Goal: Task Accomplishment & Management: Use online tool/utility

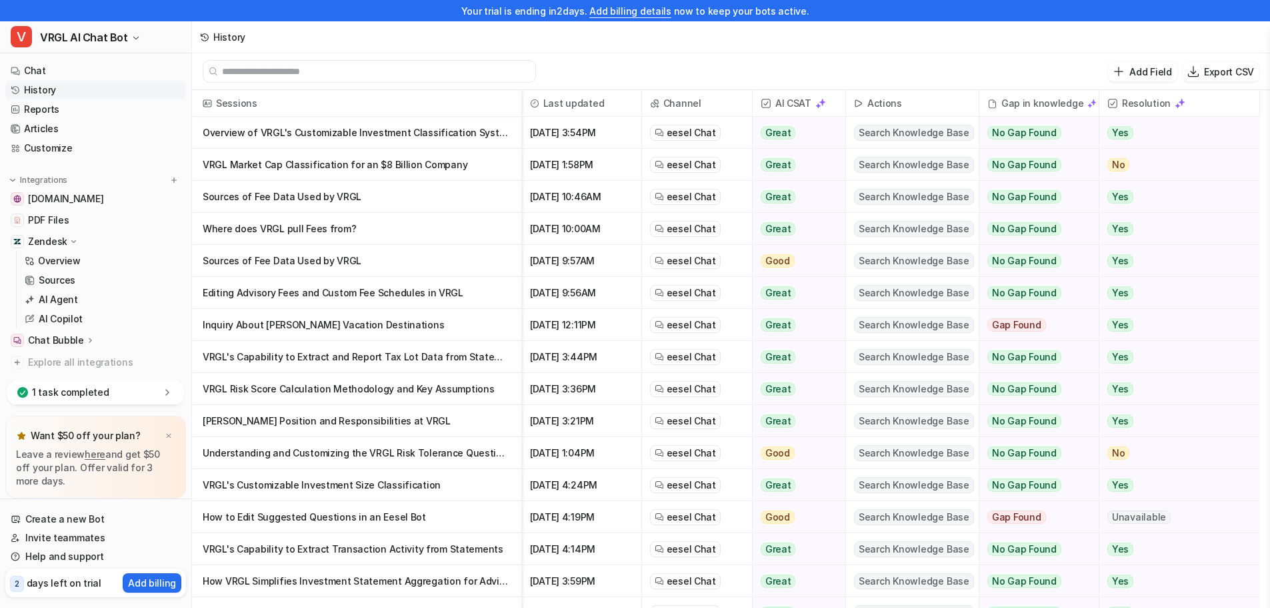
click at [63, 243] on p "Zendesk" at bounding box center [47, 241] width 39 height 13
click at [63, 242] on p "Zendesk" at bounding box center [47, 241] width 39 height 13
click at [65, 260] on p "Overview" at bounding box center [59, 260] width 43 height 13
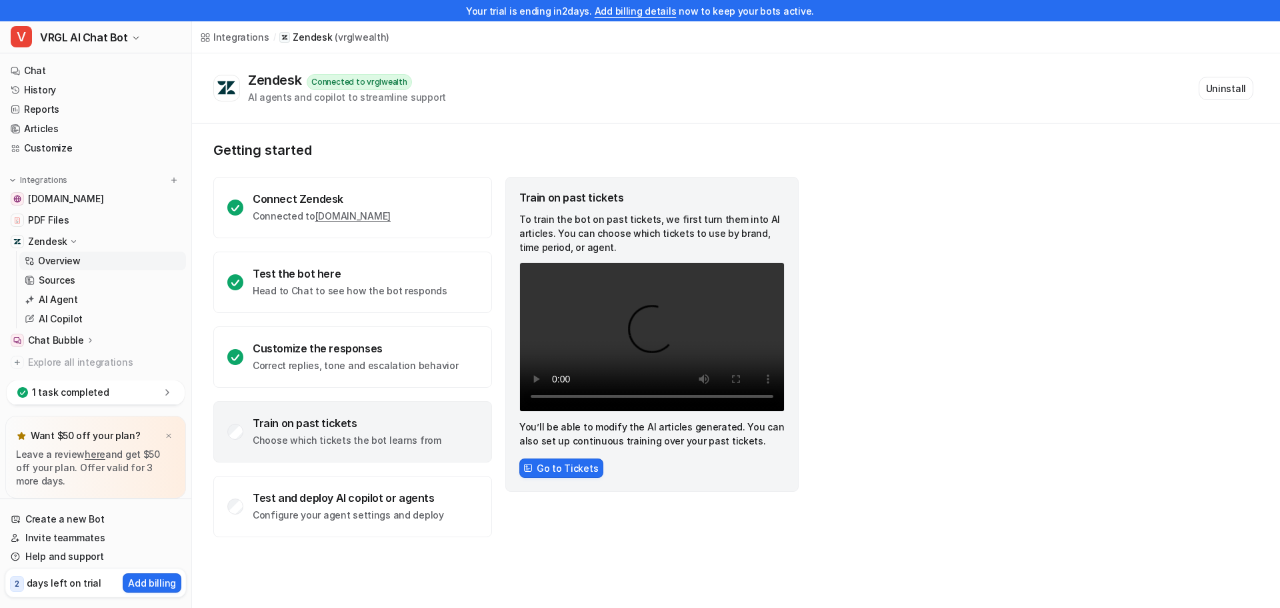
click at [78, 281] on link "Sources" at bounding box center [102, 280] width 167 height 19
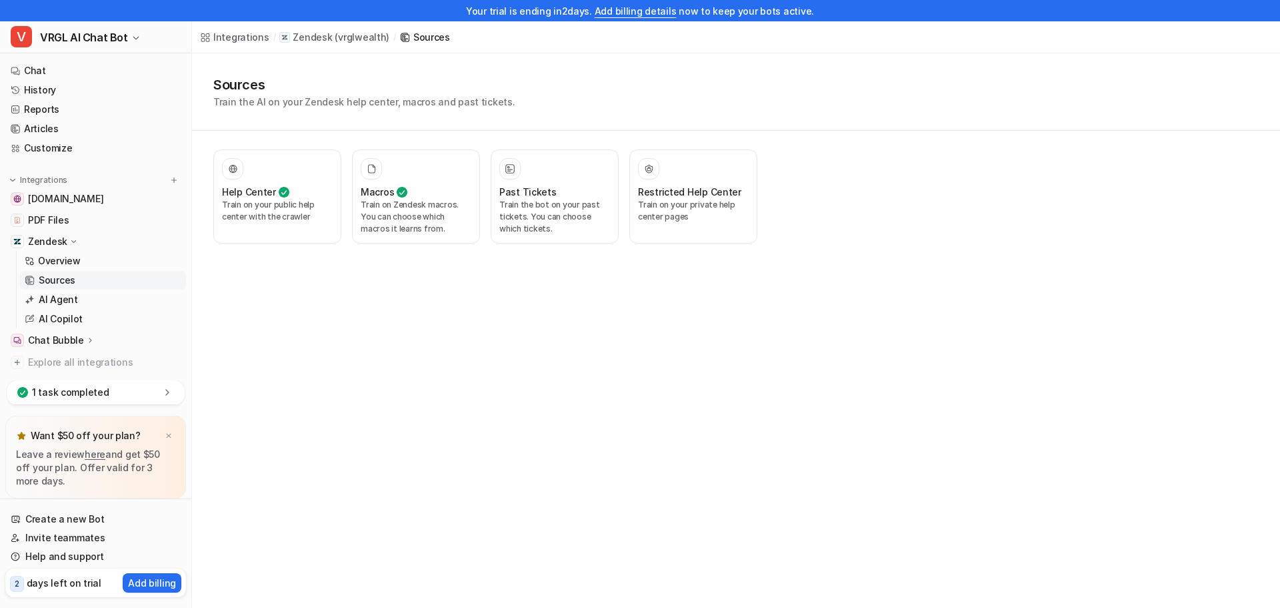
click at [547, 207] on p "Train the bot on your past tickets. You can choose which tickets." at bounding box center [554, 217] width 111 height 36
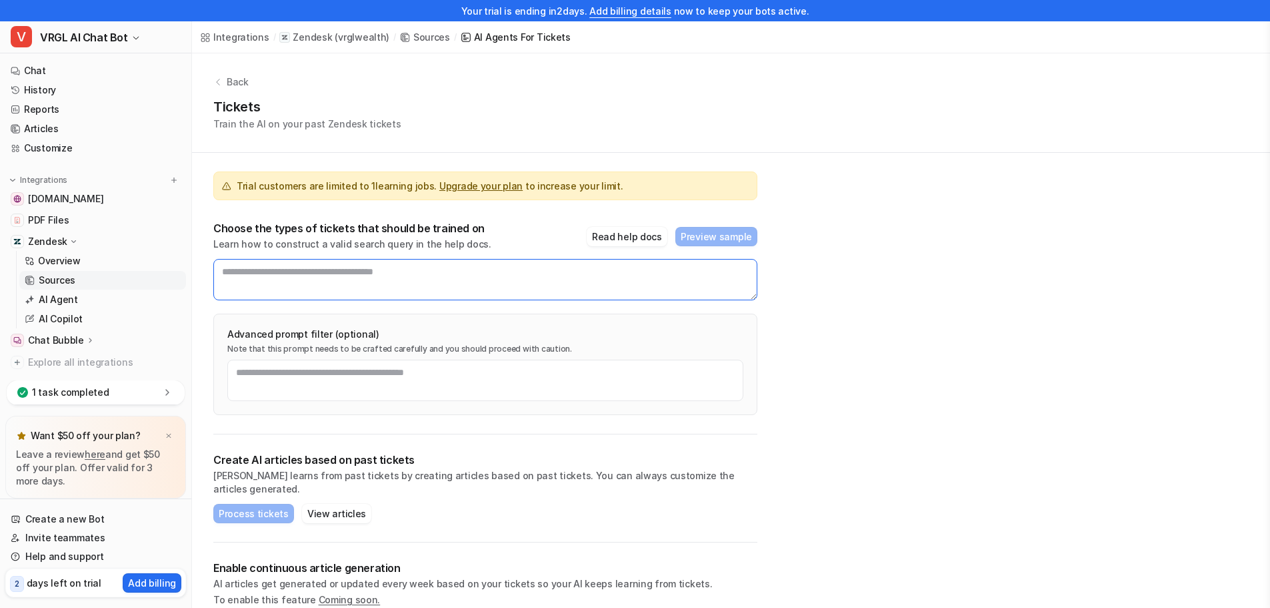
click at [502, 276] on textarea at bounding box center [485, 279] width 544 height 41
click at [53, 91] on link "History" at bounding box center [95, 90] width 181 height 19
